Goal: Register for event/course

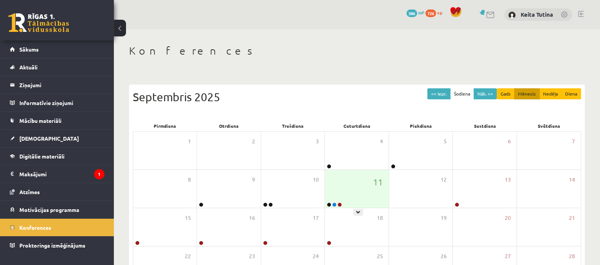
click at [338, 184] on div "11" at bounding box center [356, 189] width 63 height 38
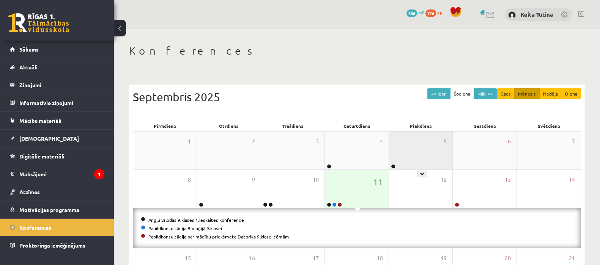
click at [427, 163] on div "5" at bounding box center [420, 151] width 63 height 38
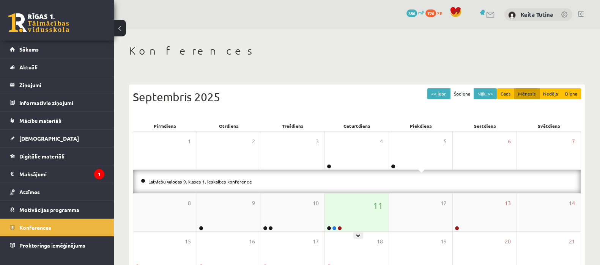
click at [358, 199] on div "11" at bounding box center [356, 213] width 63 height 38
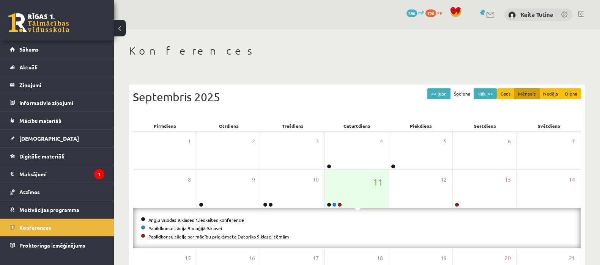
click at [218, 237] on link "Papildkonsultācija par mācību priekšmeta Datorika 9.klasei tēmām" at bounding box center [218, 237] width 141 height 6
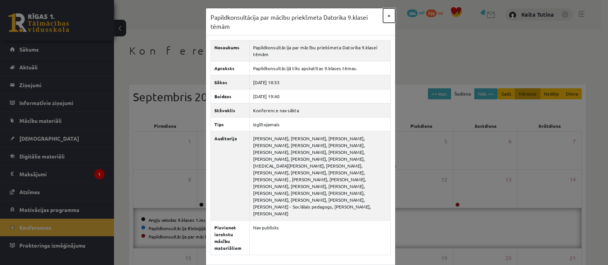
click at [387, 14] on button "×" at bounding box center [389, 15] width 12 height 14
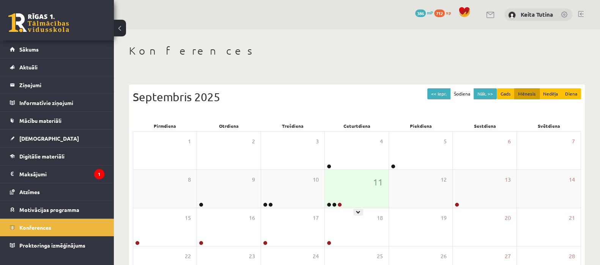
click at [349, 198] on div "11" at bounding box center [356, 189] width 63 height 38
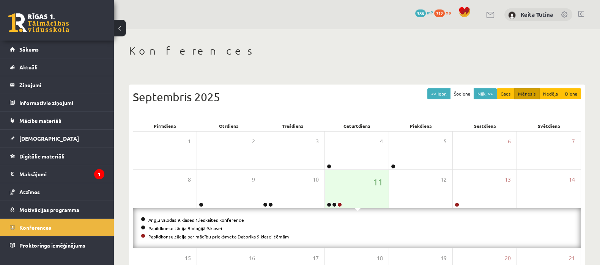
click at [263, 238] on link "Papildkonsultācija par mācību priekšmeta Datorika 9.klasei tēmām" at bounding box center [218, 237] width 141 height 6
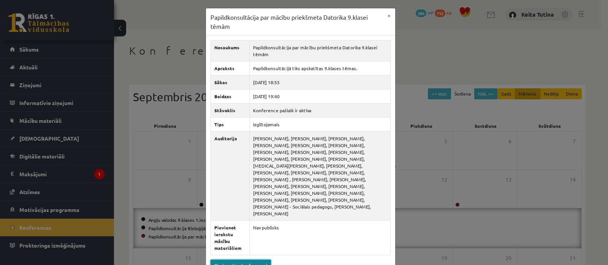
click at [245, 260] on link "Pievienoties konferencei" at bounding box center [240, 265] width 60 height 11
